Goal: Task Accomplishment & Management: Manage account settings

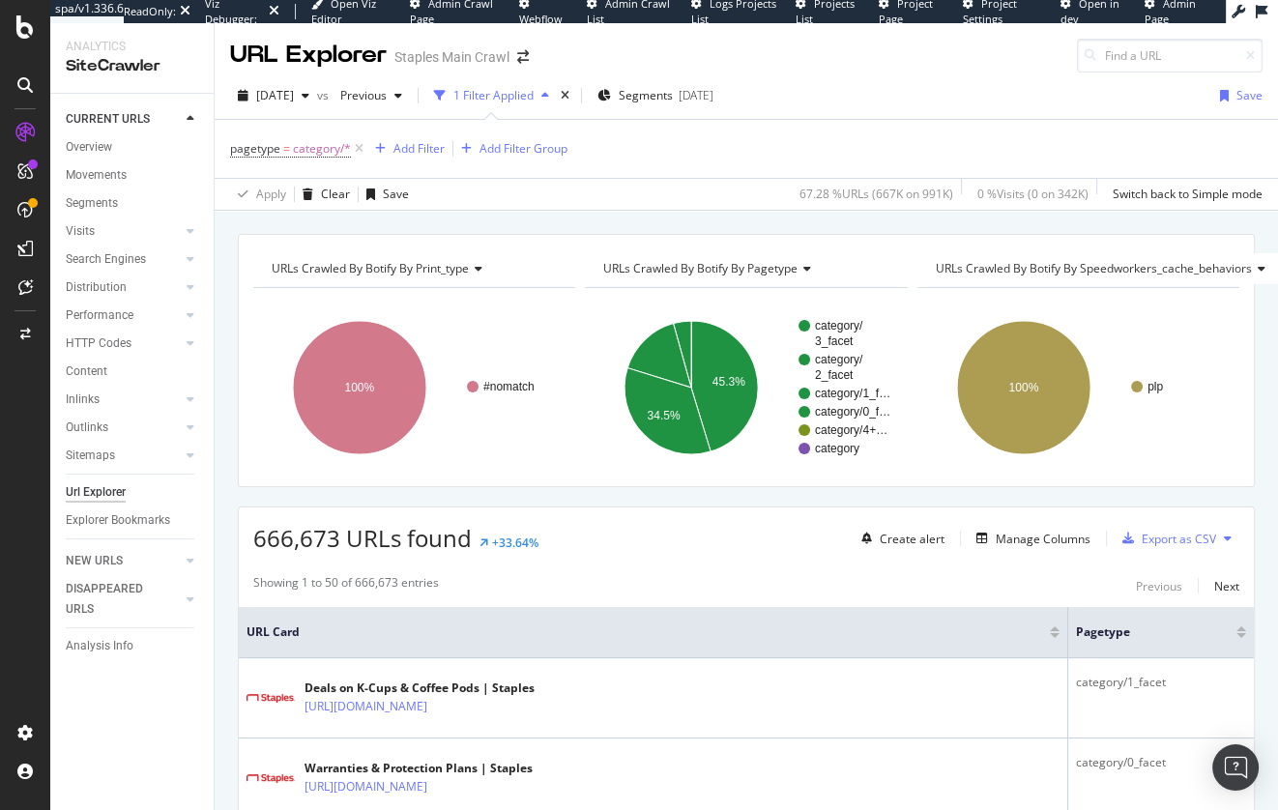
scroll to position [165, 0]
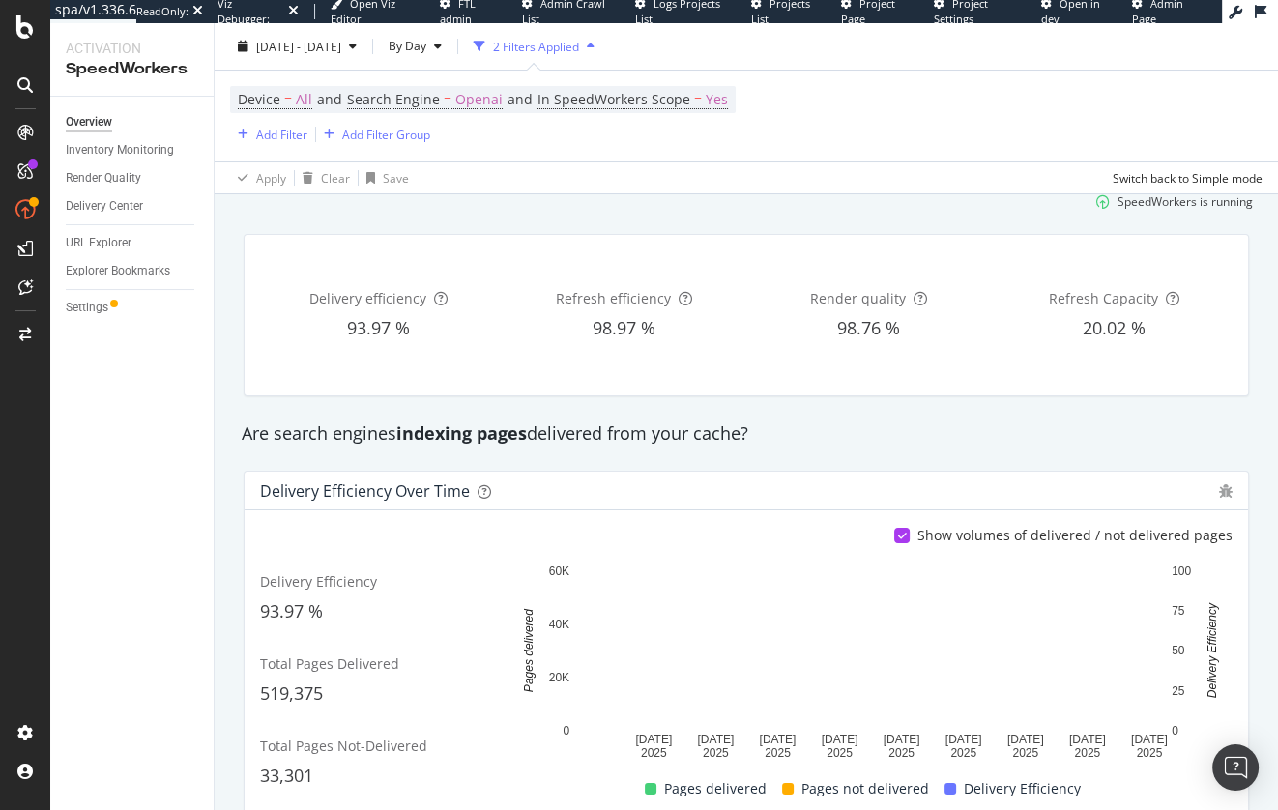
scroll to position [154, 0]
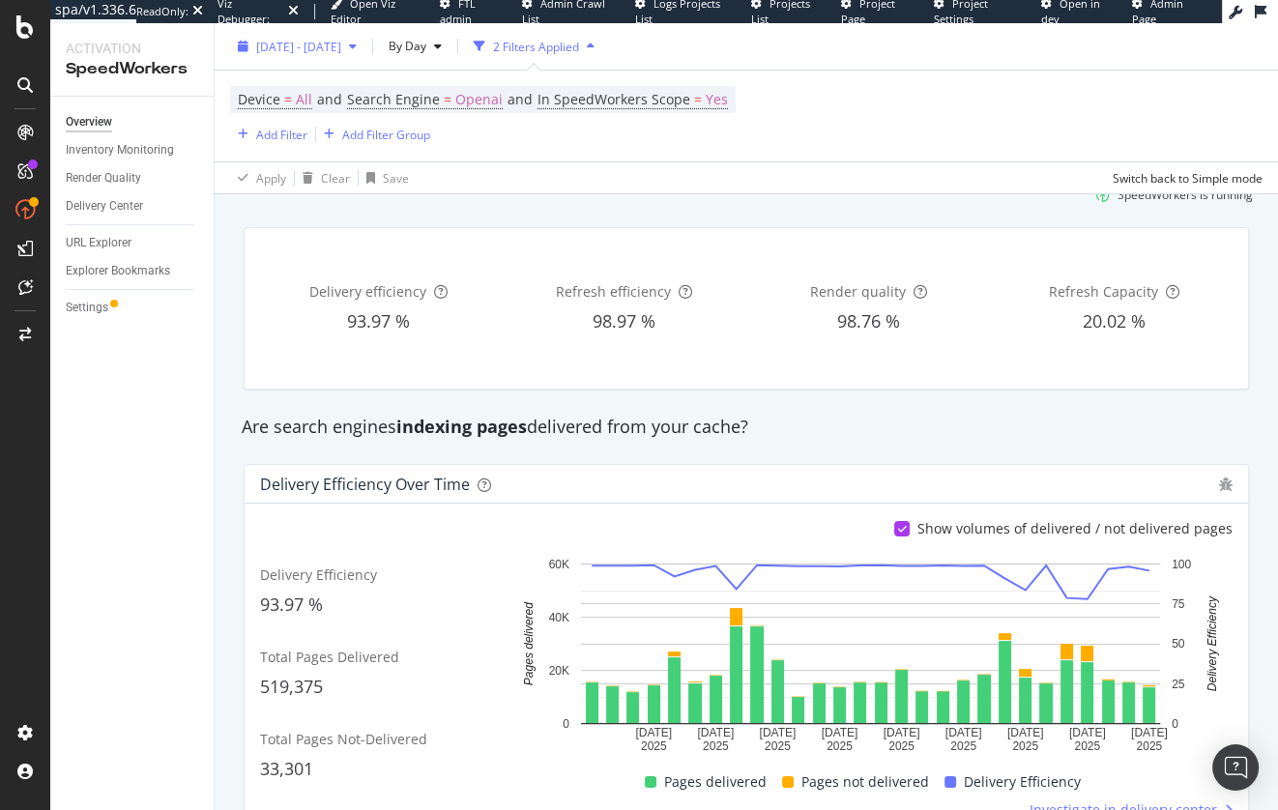
click at [325, 49] on span "[DATE] - [DATE]" at bounding box center [298, 46] width 85 height 16
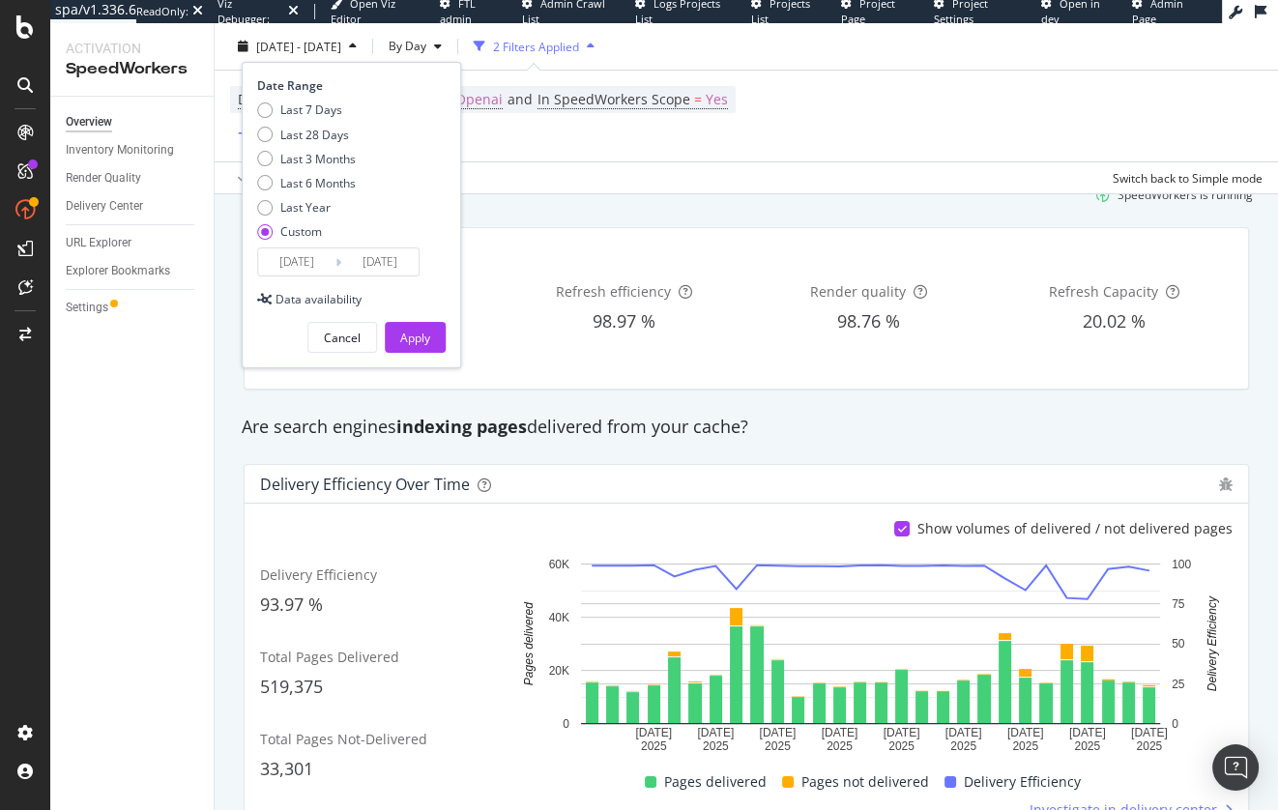
click at [325, 49] on span "[DATE] - [DATE]" at bounding box center [298, 46] width 85 height 16
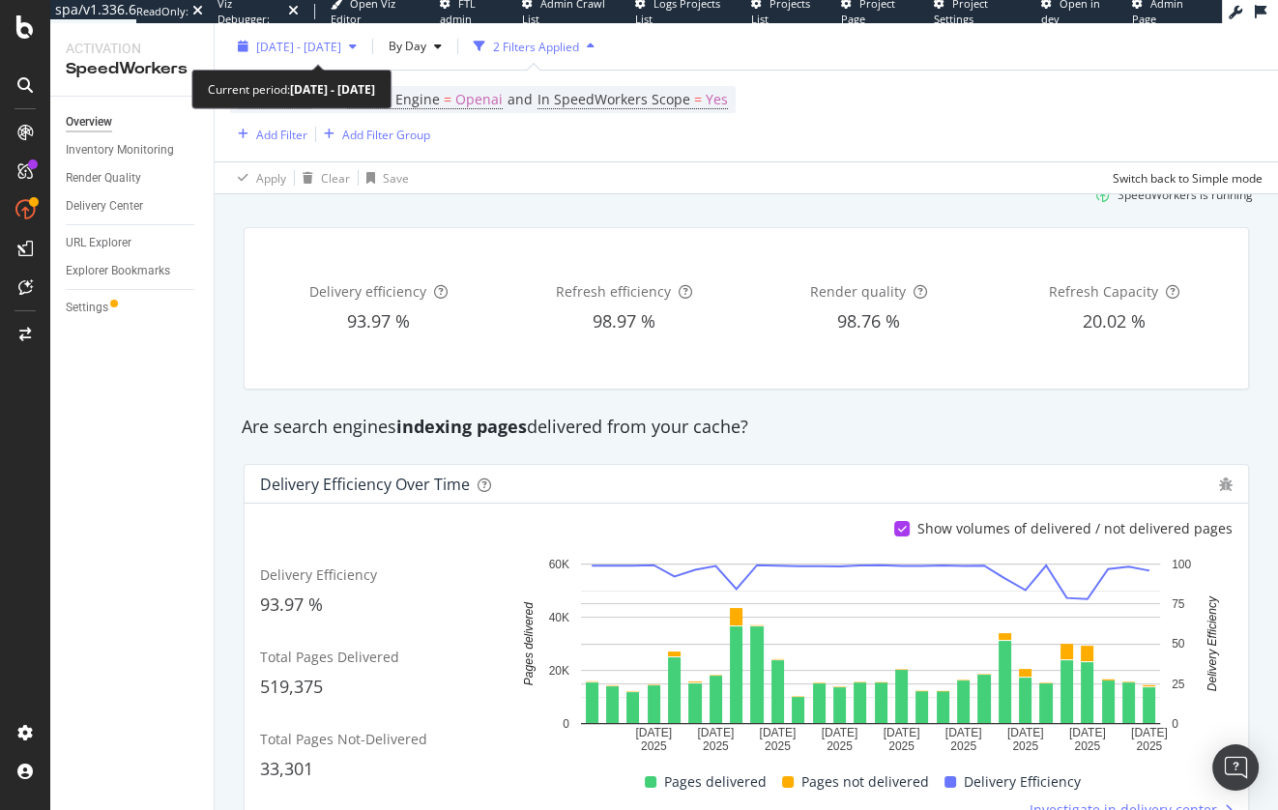
click at [316, 55] on div "[DATE] - [DATE]" at bounding box center [297, 46] width 134 height 29
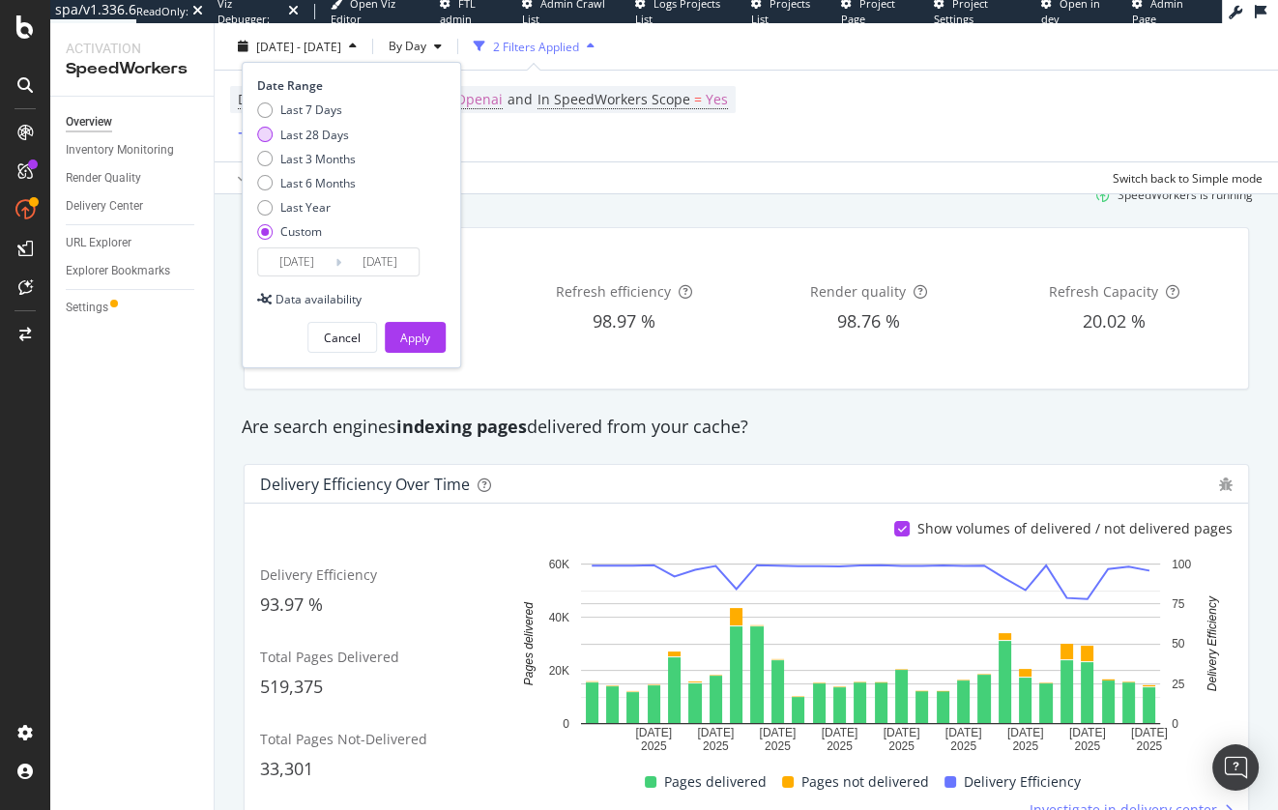
click at [309, 130] on div "Last 28 Days" at bounding box center [314, 134] width 69 height 16
type input "[DATE]"
click at [412, 337] on div "Apply" at bounding box center [415, 338] width 30 height 16
